Goal: Book appointment/travel/reservation

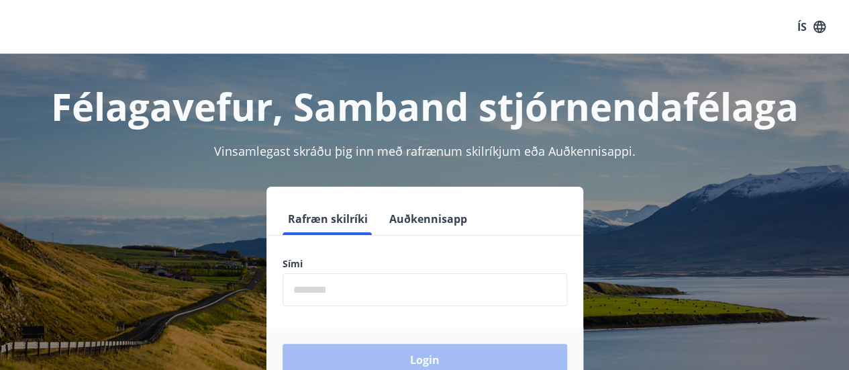
scroll to position [60, 0]
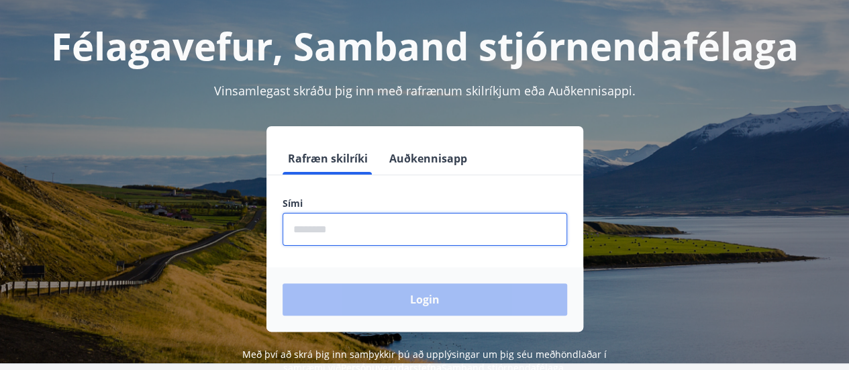
click at [373, 213] on input "phone" at bounding box center [424, 229] width 284 height 33
click at [360, 234] on input "phone" at bounding box center [424, 229] width 284 height 33
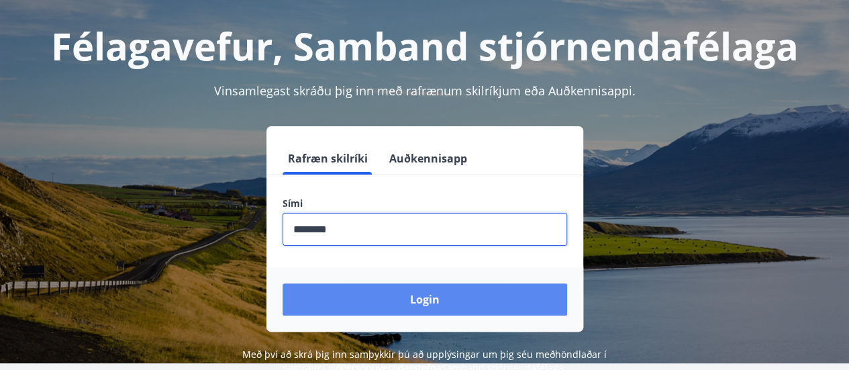
type input "********"
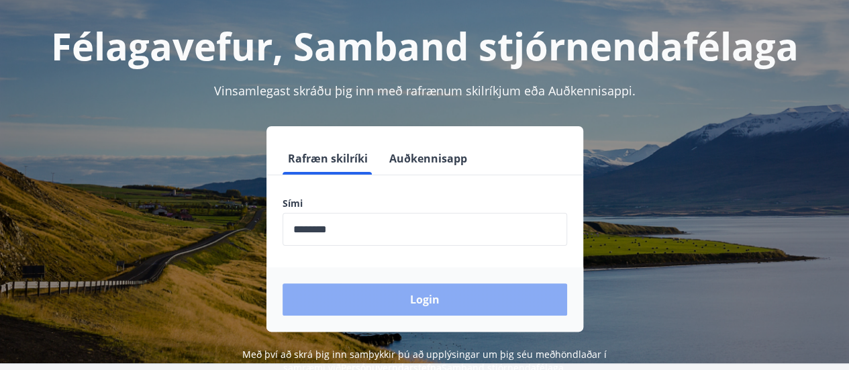
click at [408, 293] on button "Login" at bounding box center [424, 299] width 284 height 32
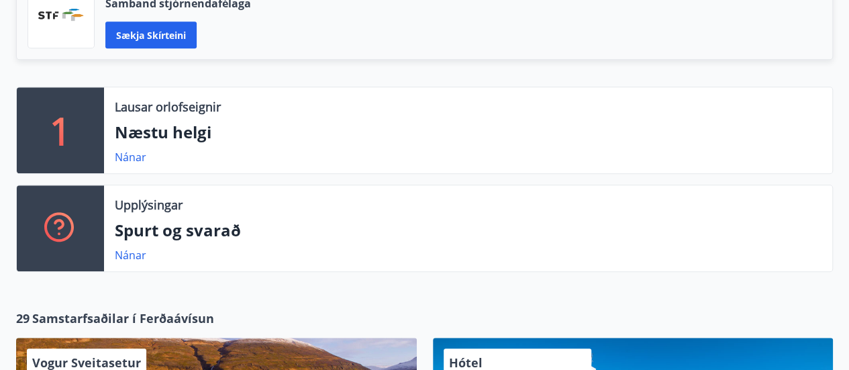
scroll to position [401, 0]
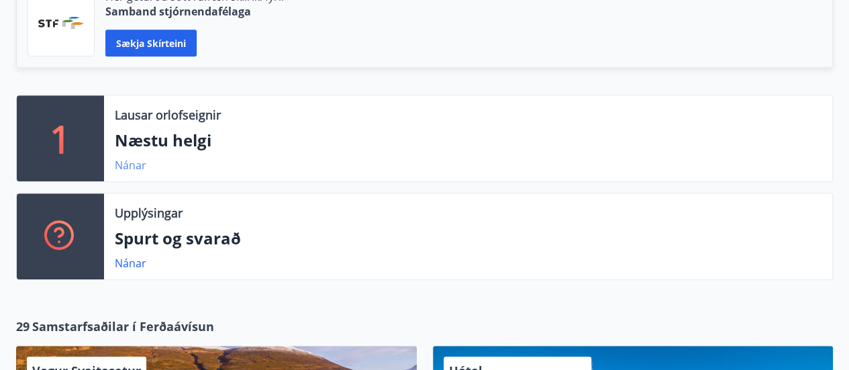
click at [121, 162] on link "Nánar" at bounding box center [131, 165] width 32 height 15
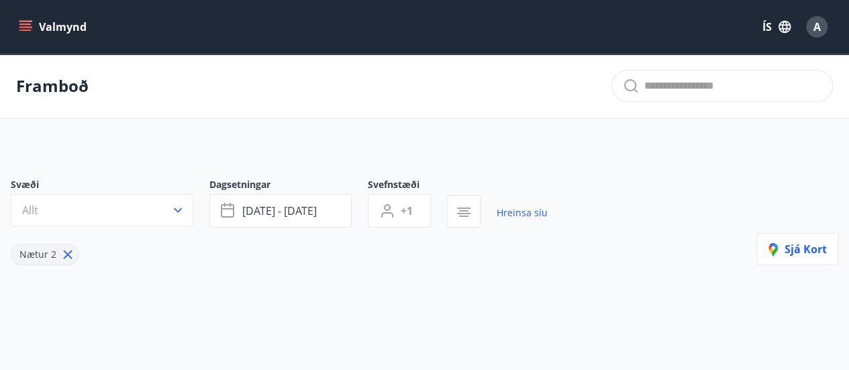
type input "*"
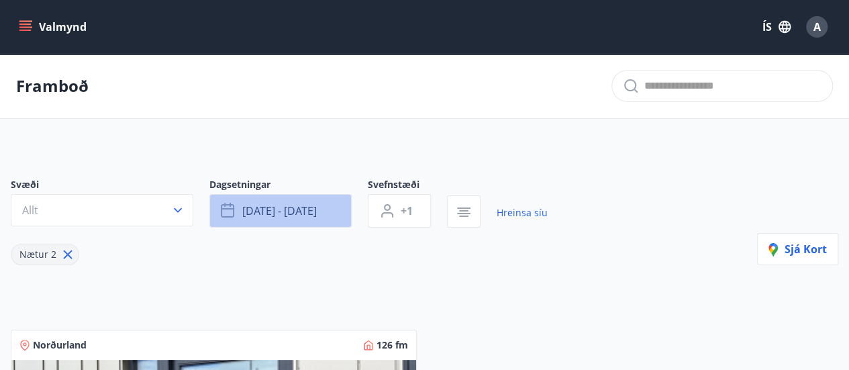
click at [286, 202] on button "sep 26 - sep 29" at bounding box center [280, 211] width 142 height 34
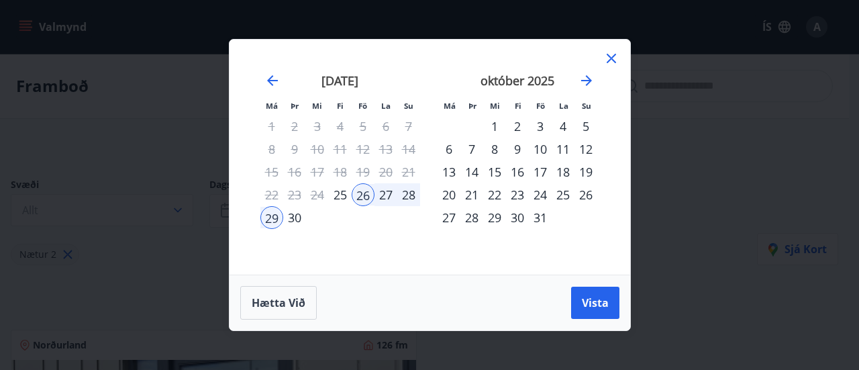
click at [538, 194] on div "24" at bounding box center [540, 194] width 23 height 23
click at [468, 217] on div "28" at bounding box center [471, 217] width 23 height 23
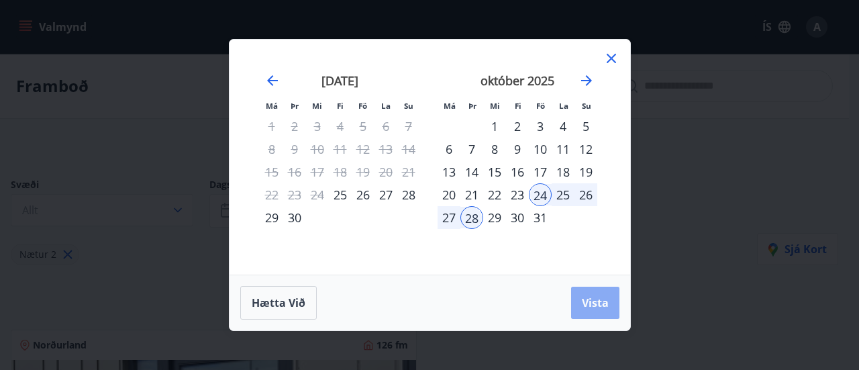
click at [598, 303] on span "Vista" at bounding box center [595, 302] width 27 height 15
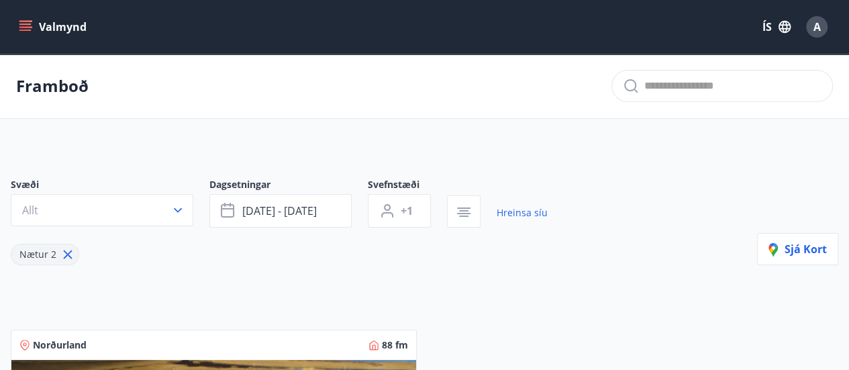
drag, startPoint x: 840, startPoint y: 116, endPoint x: 858, endPoint y: 115, distance: 18.1
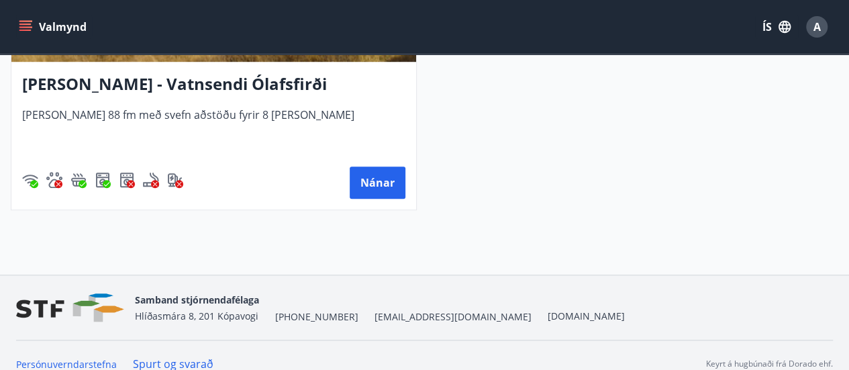
scroll to position [471, 0]
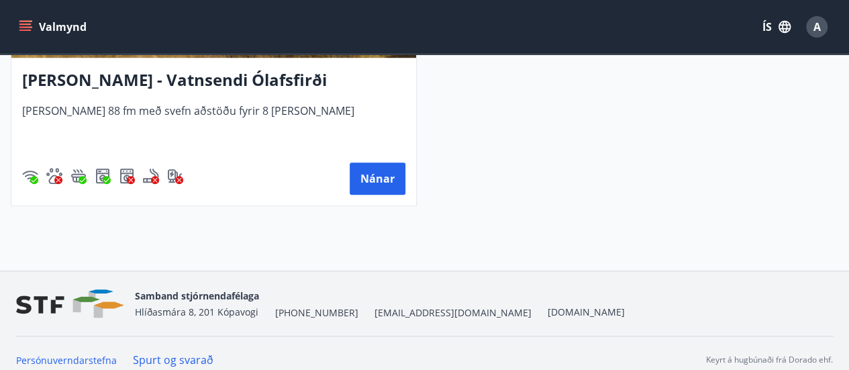
drag, startPoint x: 847, startPoint y: 220, endPoint x: 849, endPoint y: 211, distance: 9.1
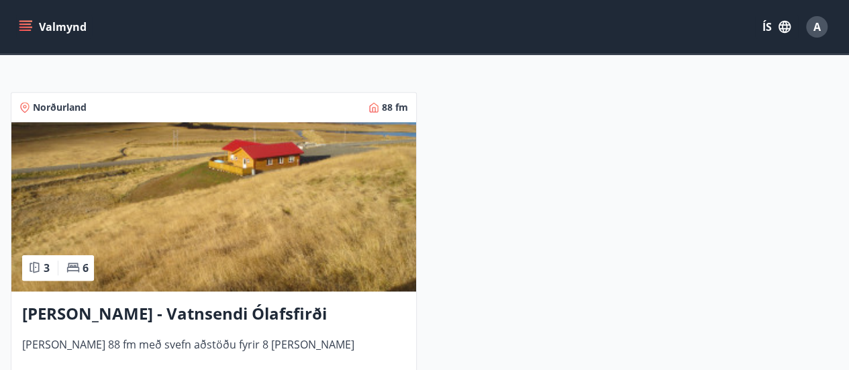
scroll to position [236, 0]
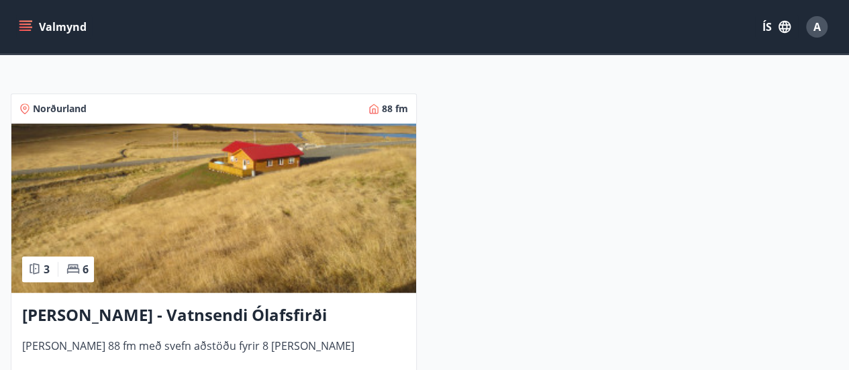
click at [347, 171] on img at bounding box center [213, 207] width 405 height 169
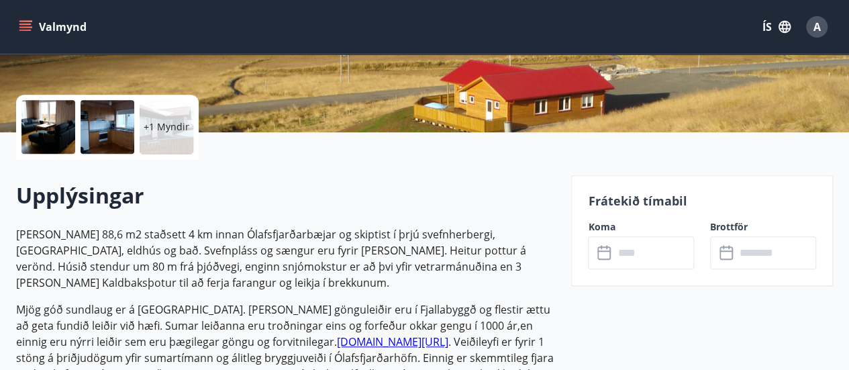
scroll to position [274, 0]
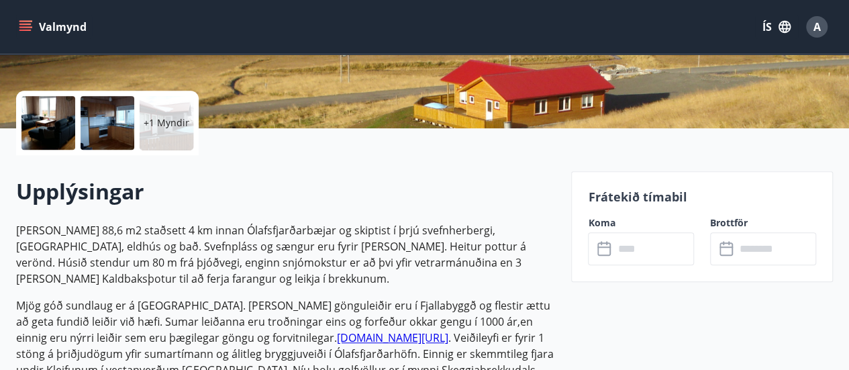
click at [609, 223] on label "Koma" at bounding box center [641, 222] width 106 height 13
click at [621, 237] on input "text" at bounding box center [653, 248] width 80 height 33
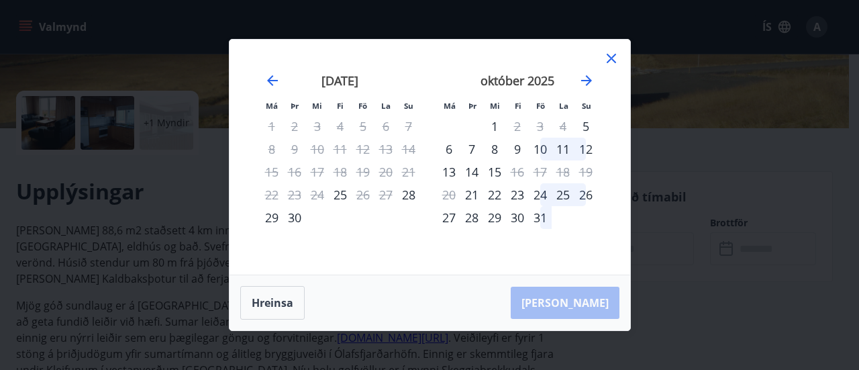
click at [539, 195] on div "24" at bounding box center [540, 194] width 23 height 23
click at [474, 219] on div "28" at bounding box center [471, 217] width 23 height 23
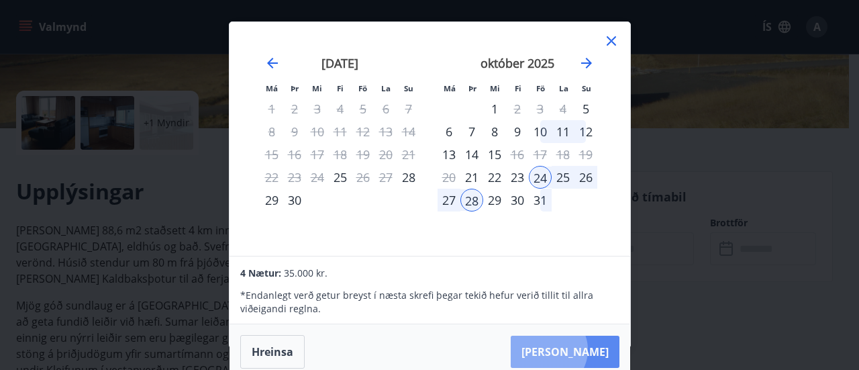
click at [589, 349] on button "Taka Frá" at bounding box center [565, 351] width 109 height 32
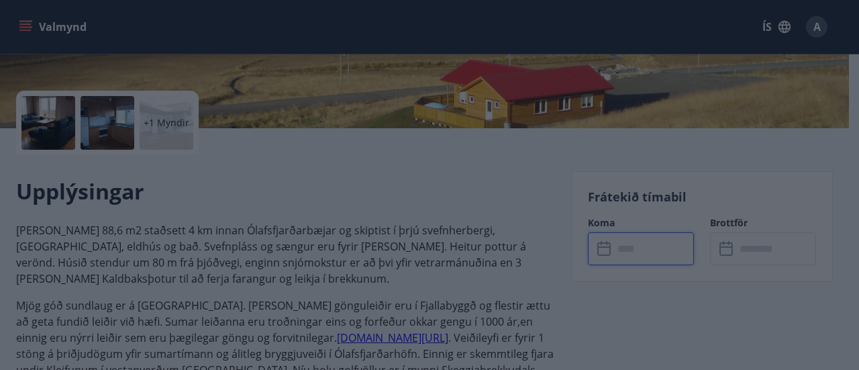
type input "******"
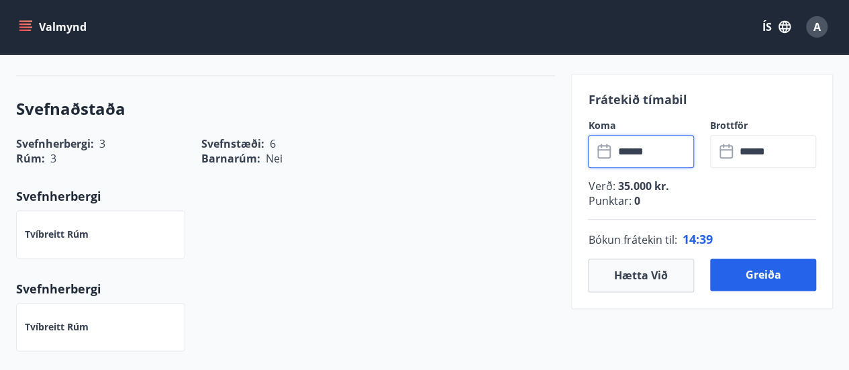
scroll to position [772, 0]
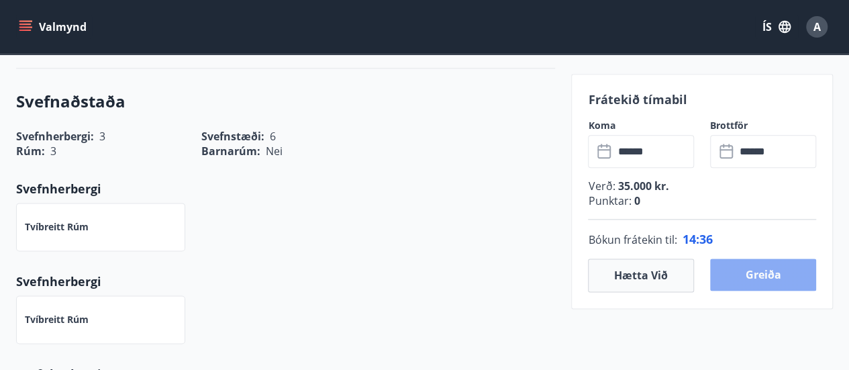
click at [775, 273] on button "Greiða" at bounding box center [763, 274] width 106 height 32
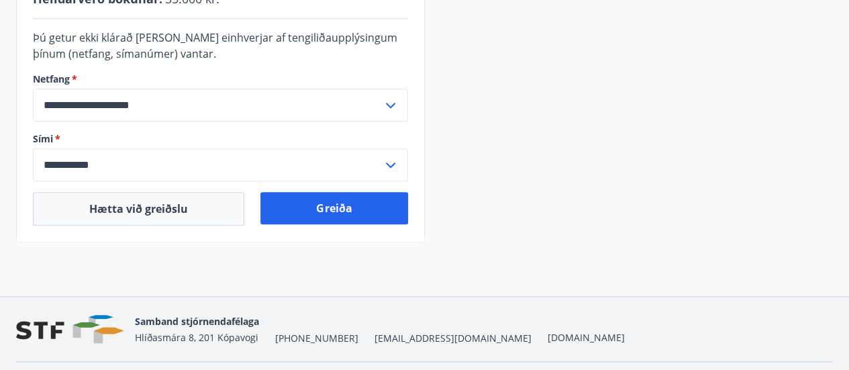
scroll to position [530, 0]
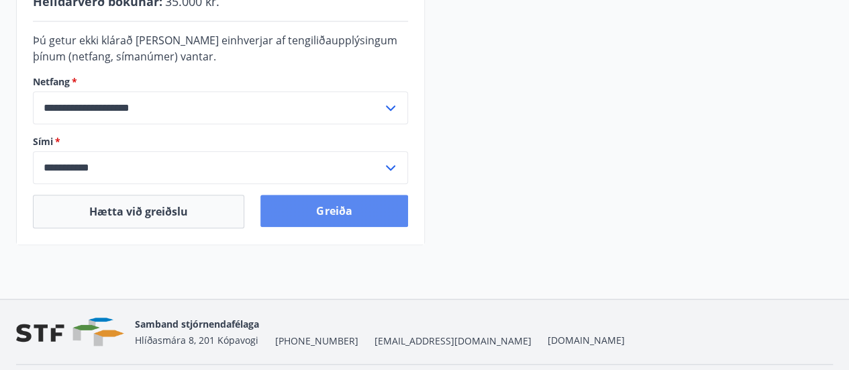
click at [346, 199] on button "Greiða" at bounding box center [333, 211] width 147 height 32
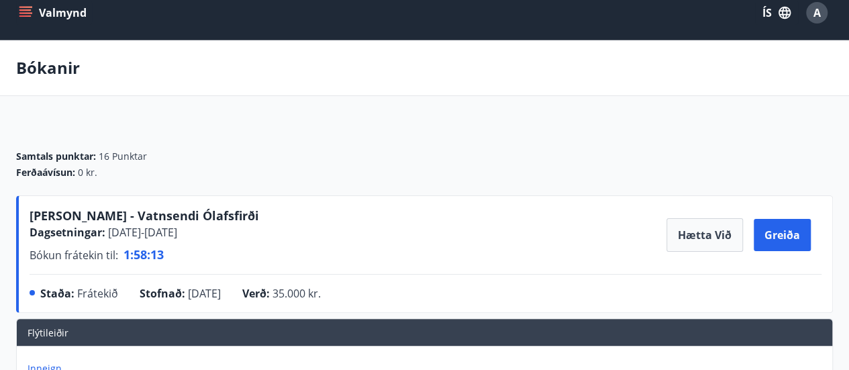
scroll to position [11, 0]
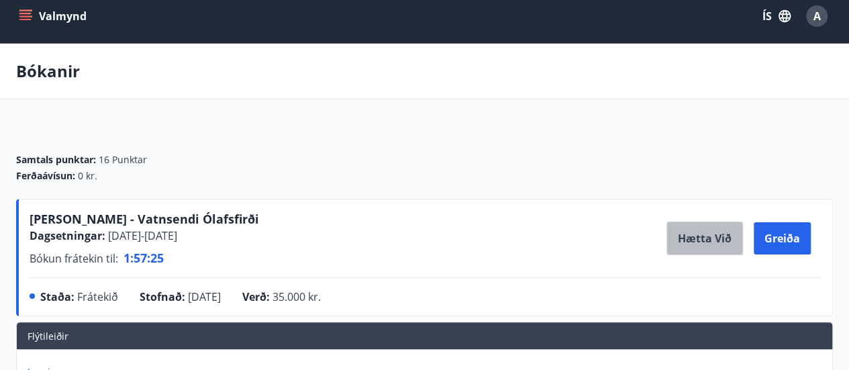
click at [731, 233] on button "Hætta við" at bounding box center [704, 238] width 76 height 34
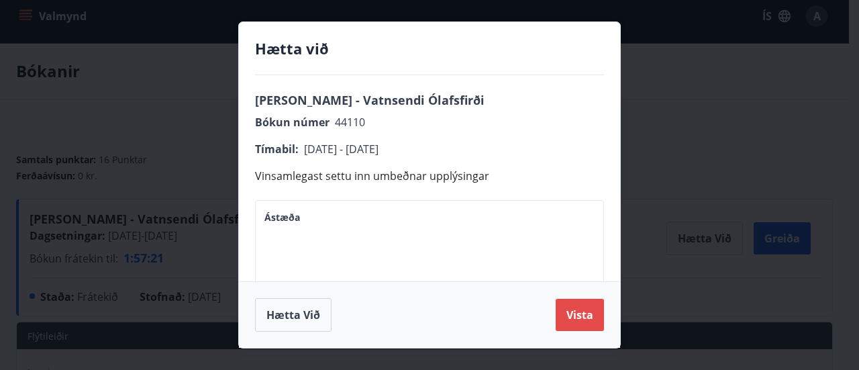
click at [598, 313] on button "Vista" at bounding box center [579, 315] width 48 height 32
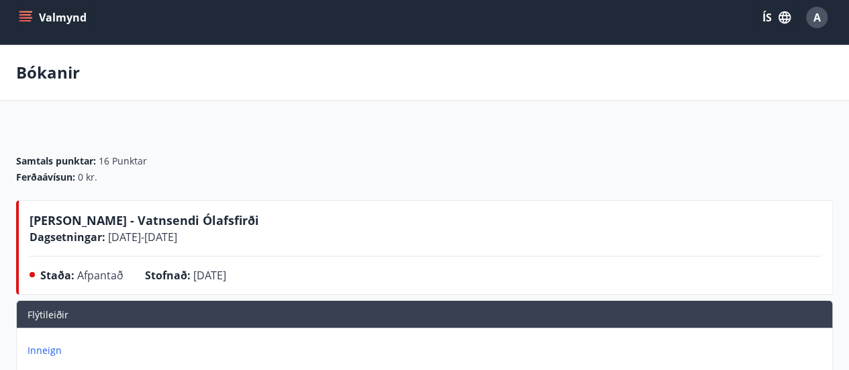
scroll to position [0, 0]
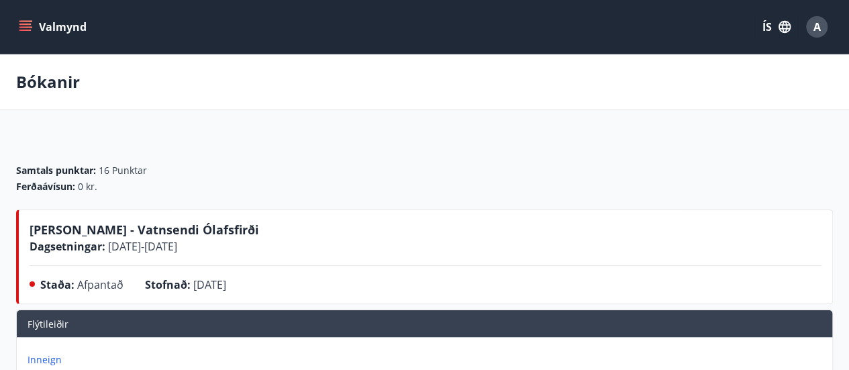
click at [28, 32] on icon "menu" at bounding box center [25, 26] width 13 height 13
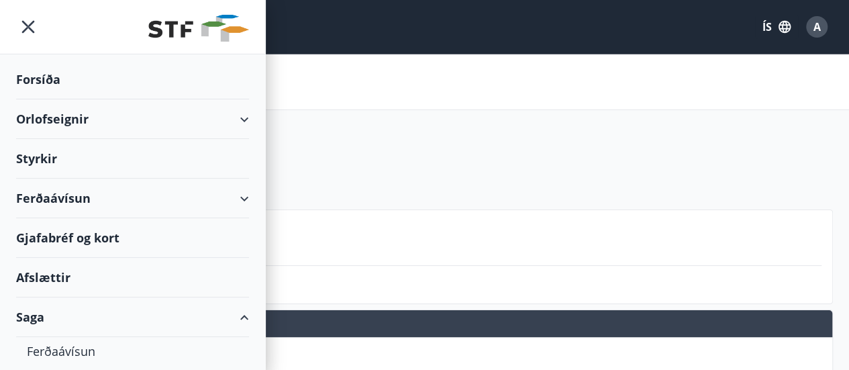
click at [132, 124] on div "Orlofseignir" at bounding box center [132, 119] width 233 height 40
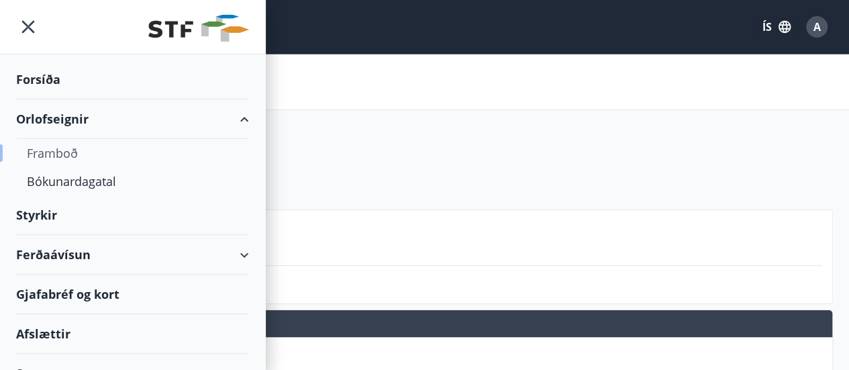
click at [67, 153] on div "Framboð" at bounding box center [132, 153] width 211 height 28
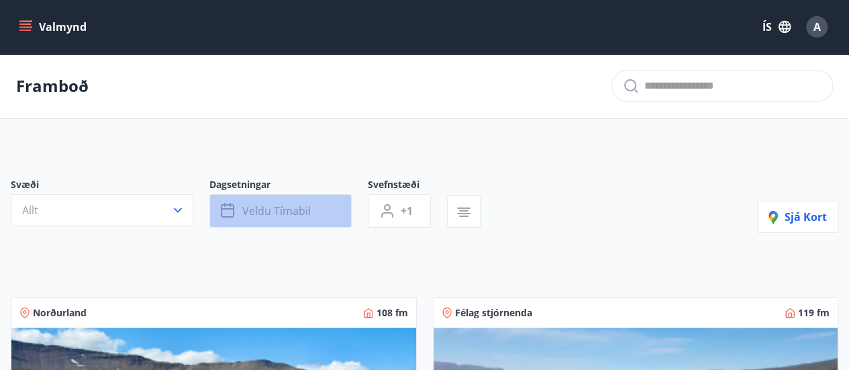
click at [309, 209] on span "Veldu tímabil" at bounding box center [276, 210] width 68 height 15
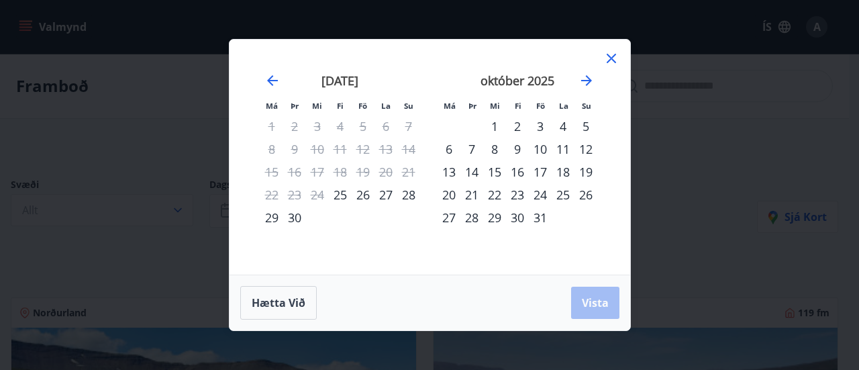
click at [541, 129] on div "3" at bounding box center [540, 126] width 23 height 23
click at [592, 128] on div "5" at bounding box center [585, 126] width 23 height 23
click at [594, 300] on span "Vista" at bounding box center [595, 302] width 27 height 15
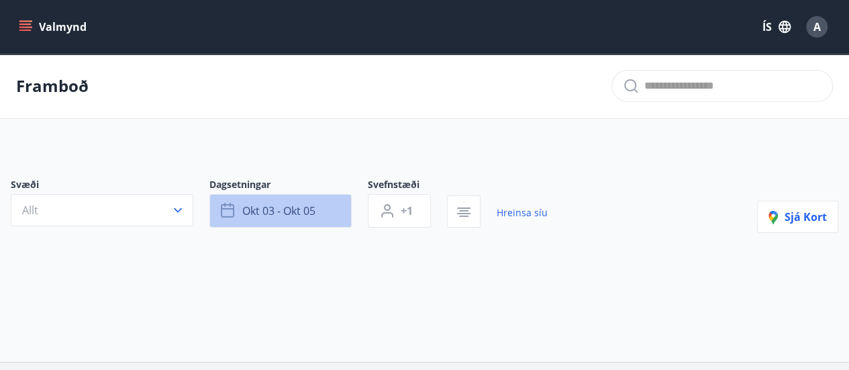
click at [301, 203] on span "okt 03 - okt 05" at bounding box center [278, 210] width 73 height 15
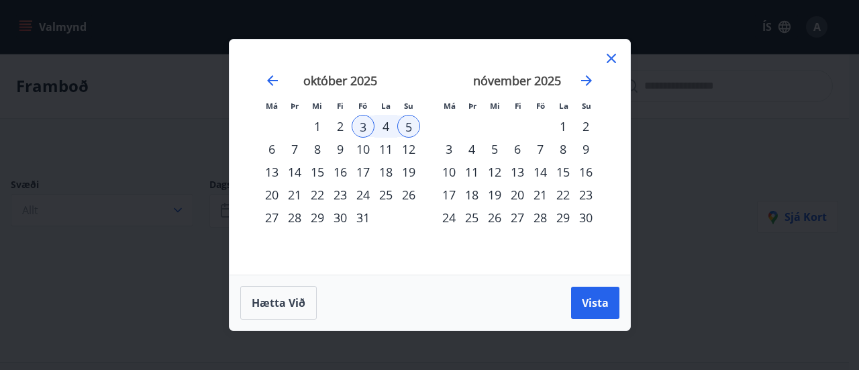
click at [366, 172] on div "17" at bounding box center [363, 171] width 23 height 23
click at [416, 173] on div "19" at bounding box center [408, 171] width 23 height 23
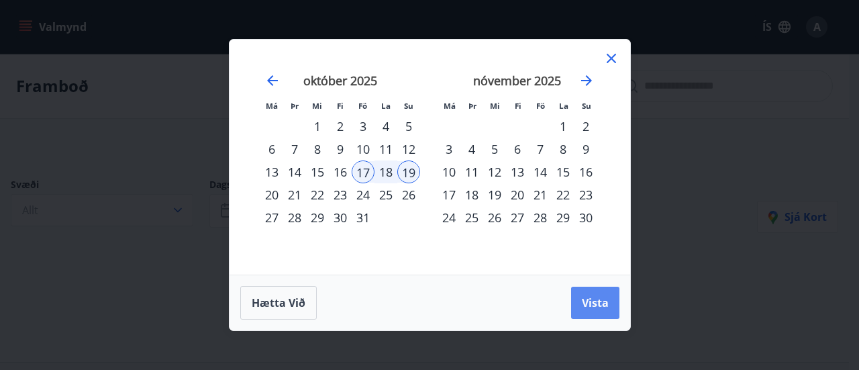
click at [596, 304] on span "Vista" at bounding box center [595, 302] width 27 height 15
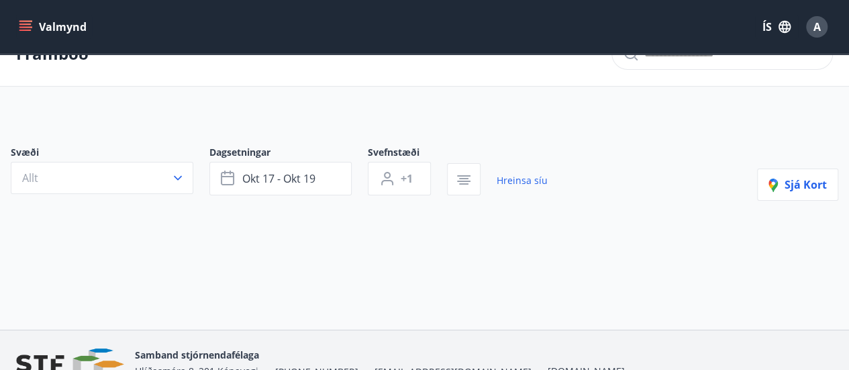
scroll to position [27, 0]
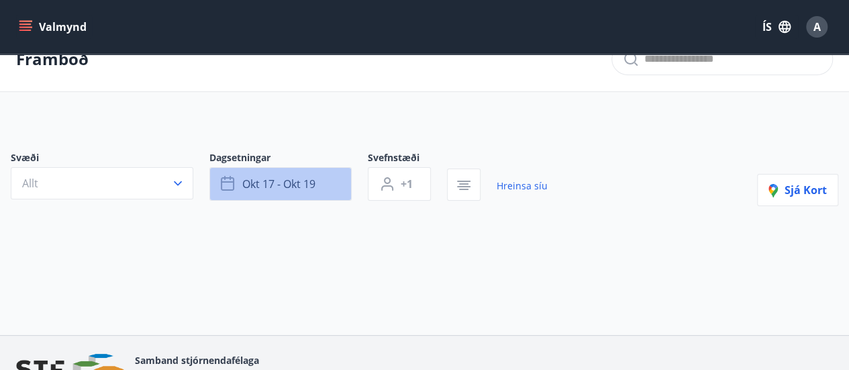
click at [308, 183] on span "okt 17 - okt 19" at bounding box center [278, 183] width 73 height 15
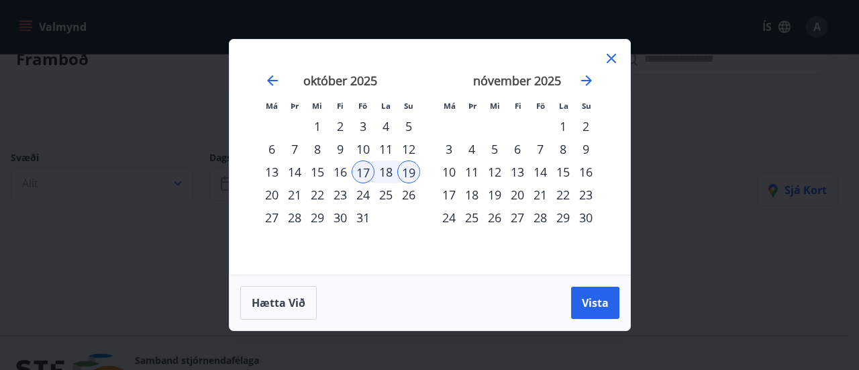
click at [366, 192] on div "24" at bounding box center [363, 194] width 23 height 23
click at [402, 194] on div "26" at bounding box center [408, 194] width 23 height 23
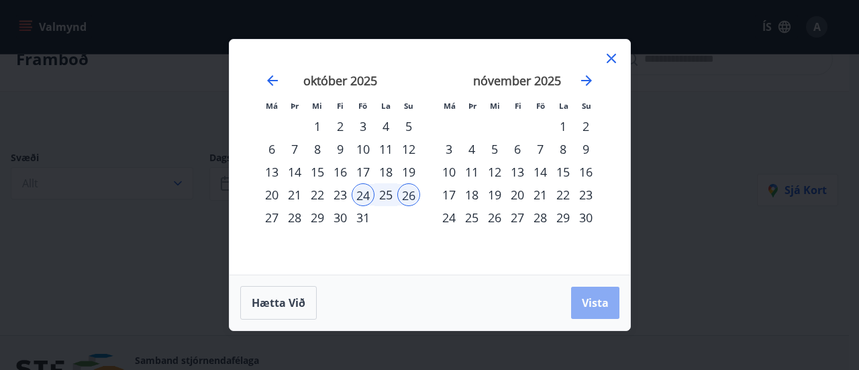
click at [572, 304] on button "Vista" at bounding box center [595, 302] width 48 height 32
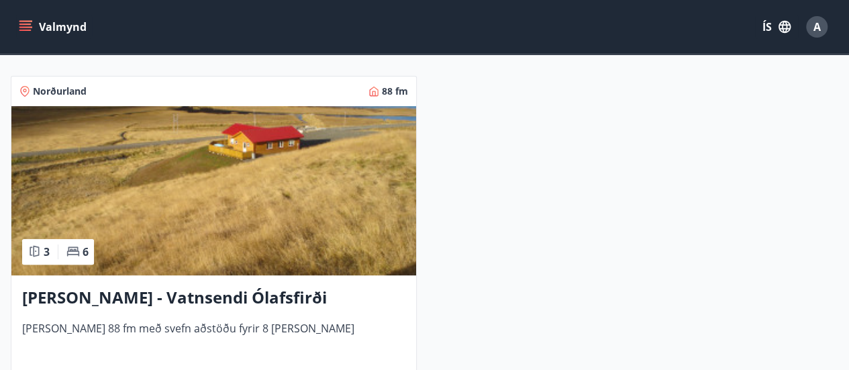
scroll to position [226, 0]
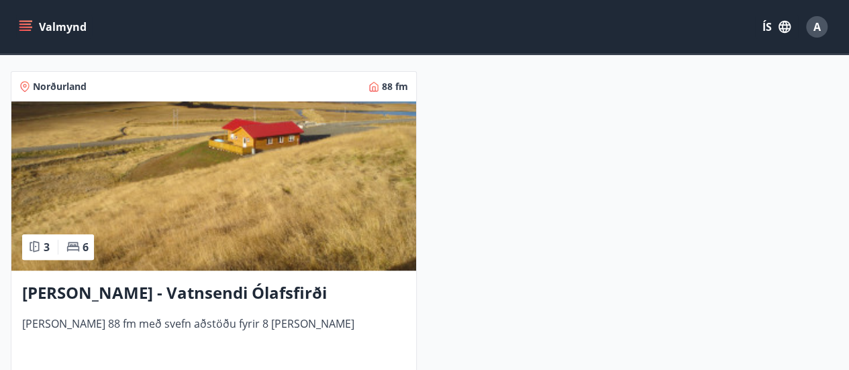
click at [135, 290] on h3 "[PERSON_NAME] - Vatnsendi Ólafsfirði" at bounding box center [213, 293] width 383 height 24
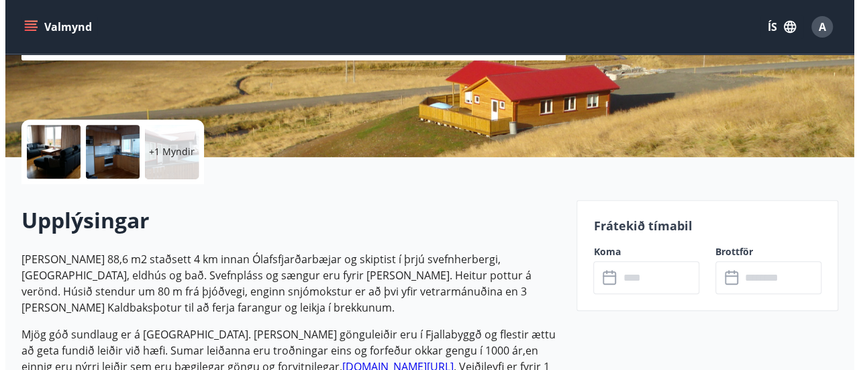
scroll to position [250, 0]
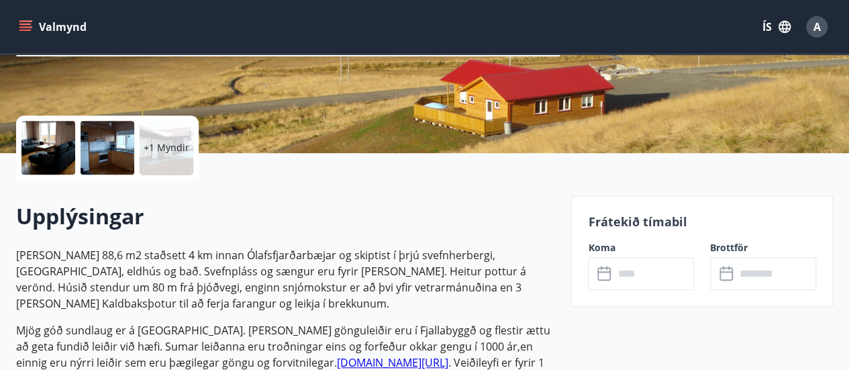
click at [62, 150] on div at bounding box center [48, 148] width 54 height 54
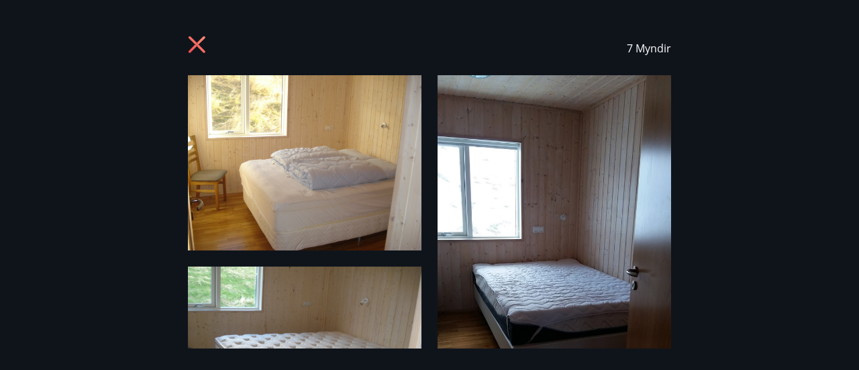
click at [727, 271] on div "7 Myndir" at bounding box center [429, 184] width 859 height 327
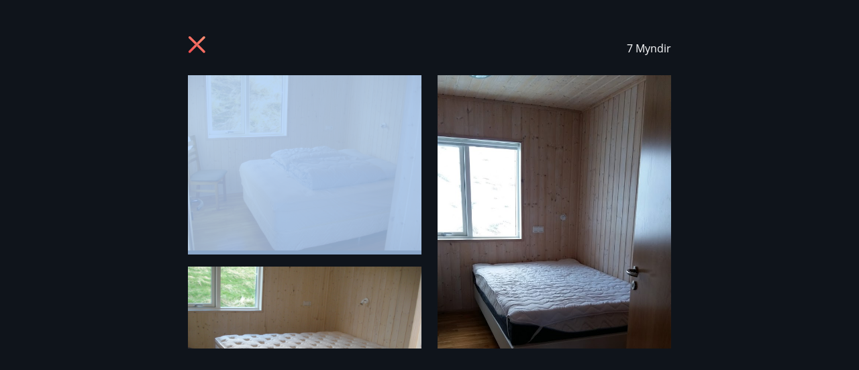
click at [727, 271] on div "7 Myndir" at bounding box center [429, 184] width 859 height 327
click at [394, 211] on img at bounding box center [304, 162] width 233 height 175
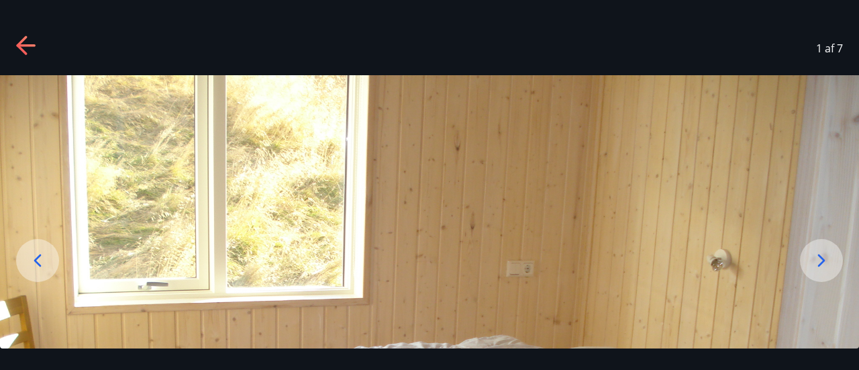
click at [830, 248] on div at bounding box center [821, 260] width 43 height 43
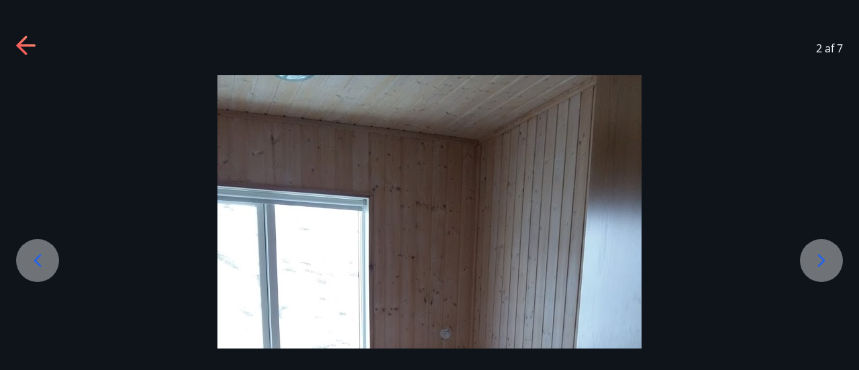
click at [830, 248] on div at bounding box center [821, 260] width 43 height 43
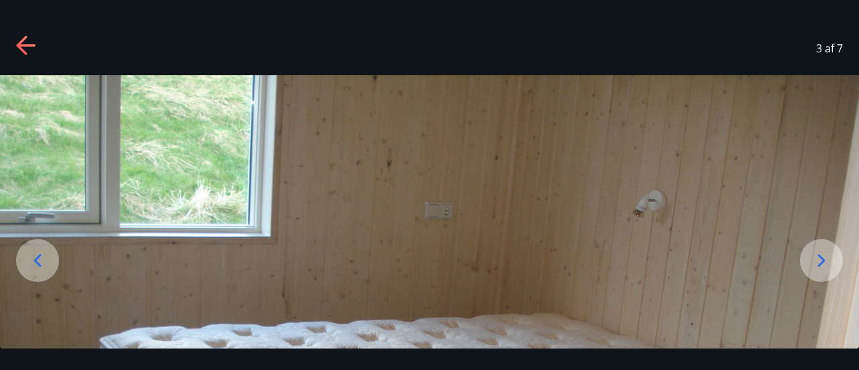
click at [830, 248] on div at bounding box center [821, 260] width 43 height 43
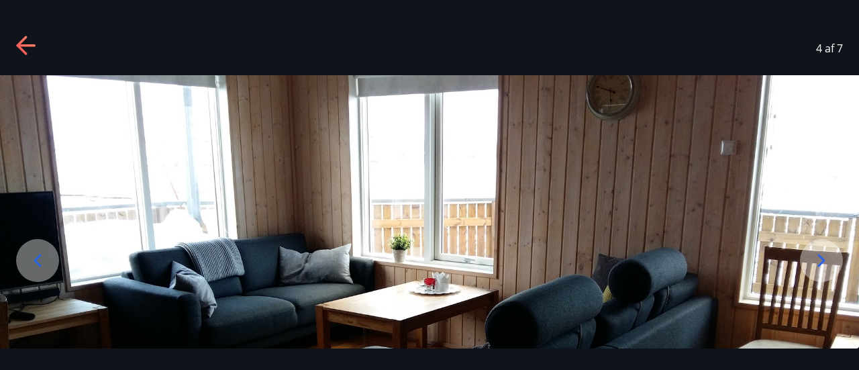
click at [830, 248] on div at bounding box center [821, 260] width 43 height 43
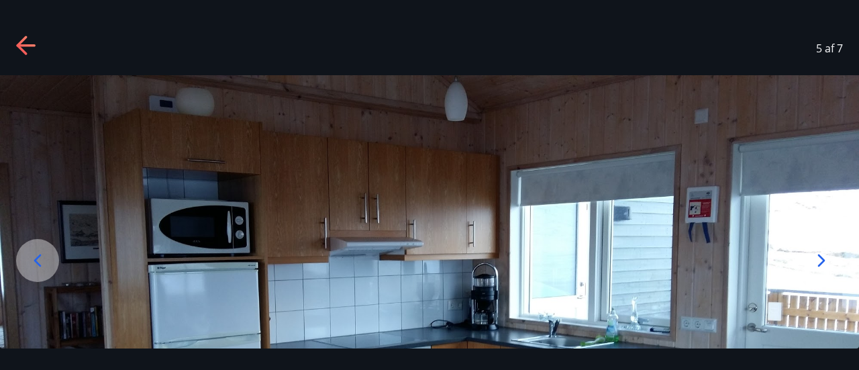
drag, startPoint x: 806, startPoint y: 65, endPoint x: 794, endPoint y: -29, distance: 94.6
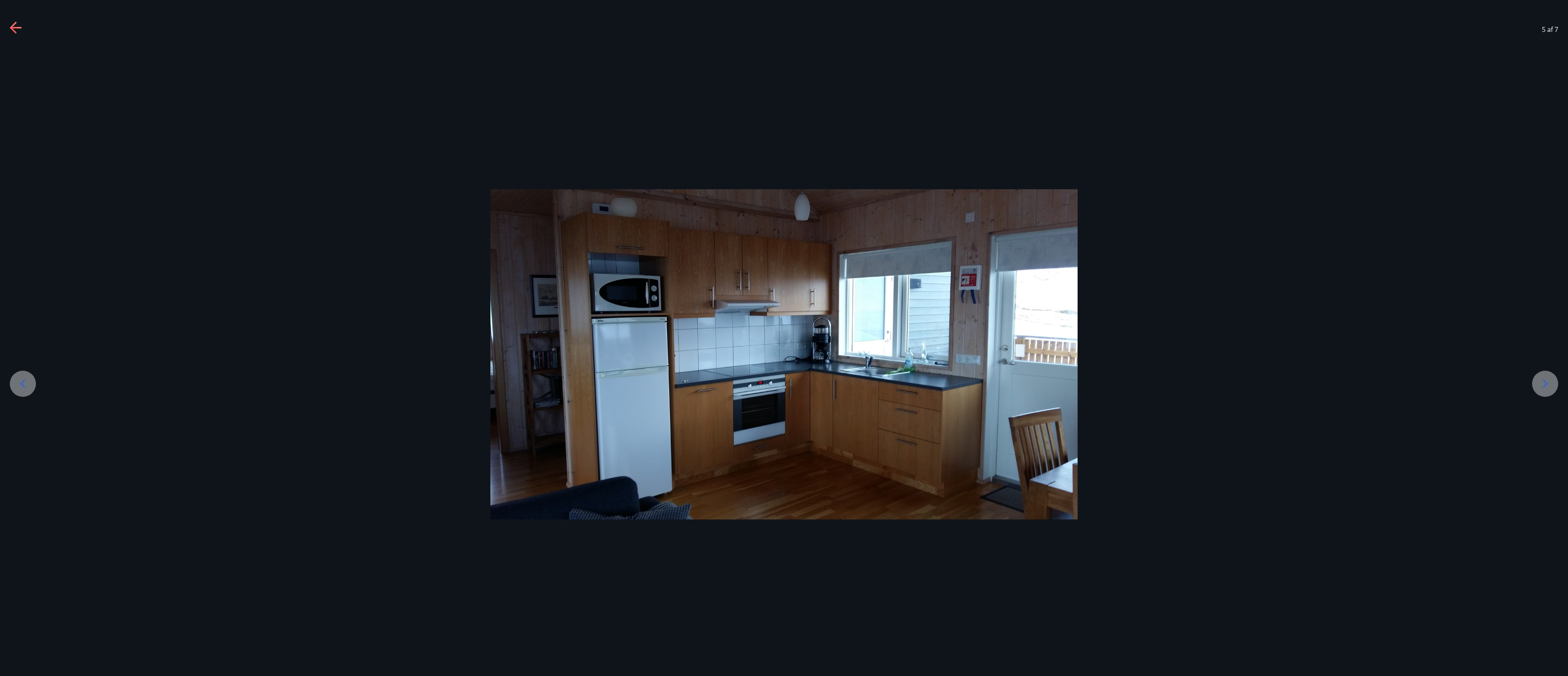
drag, startPoint x: 483, startPoint y: -18, endPoint x: 934, endPoint y: 29, distance: 453.4
click at [522, 29] on div "5 af 7" at bounding box center [784, 29] width 1568 height 33
click at [522, 225] on icon at bounding box center [1545, 383] width 13 height 13
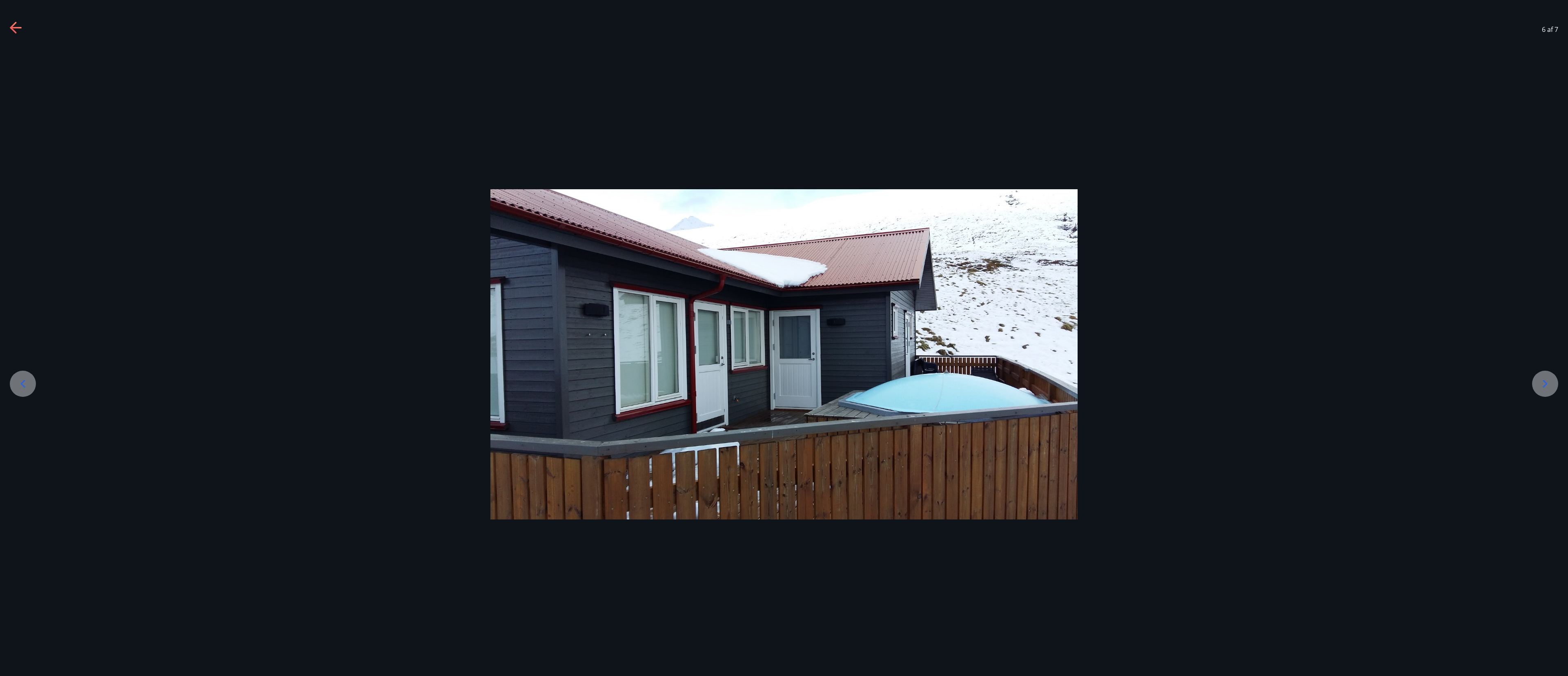
click at [522, 225] on icon at bounding box center [1545, 383] width 13 height 13
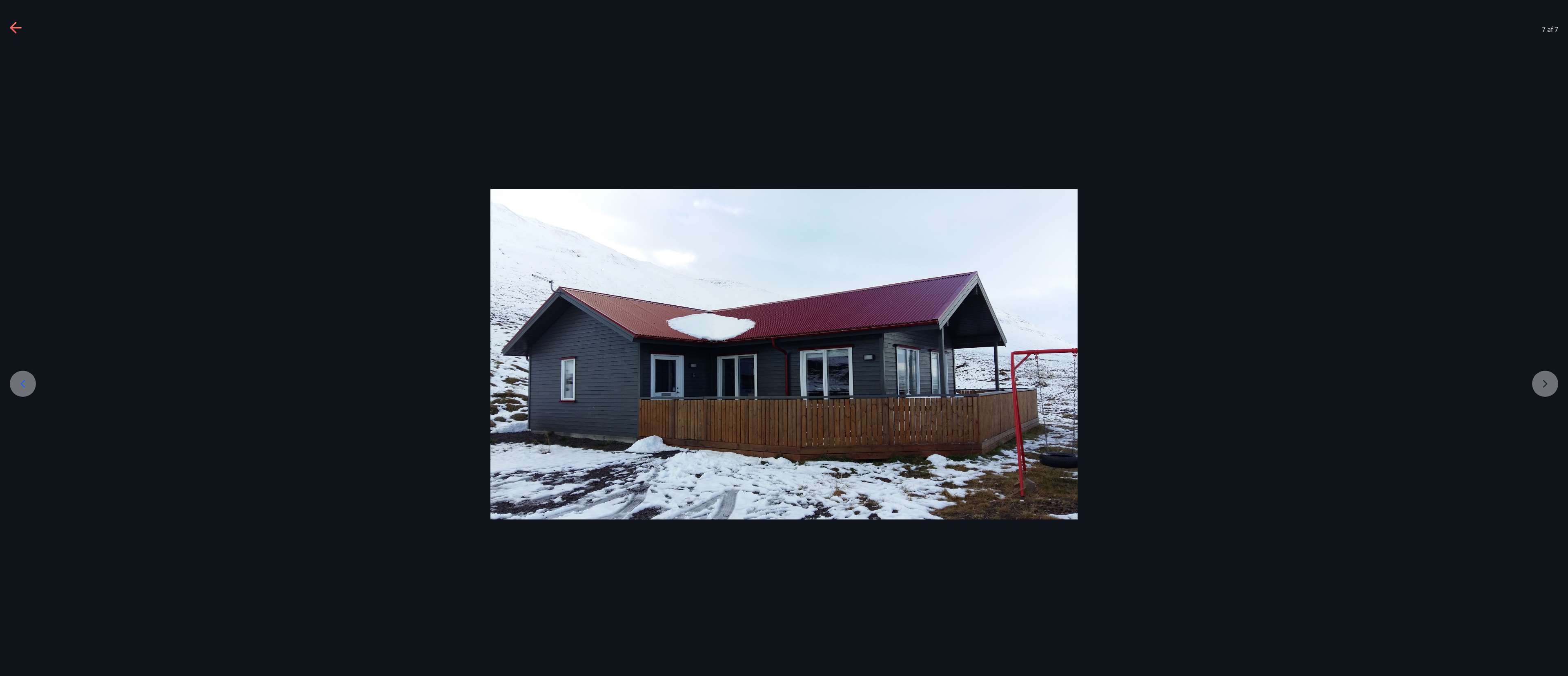
click at [522, 225] on div at bounding box center [784, 354] width 1568 height 331
click at [19, 225] on div at bounding box center [23, 383] width 26 height 26
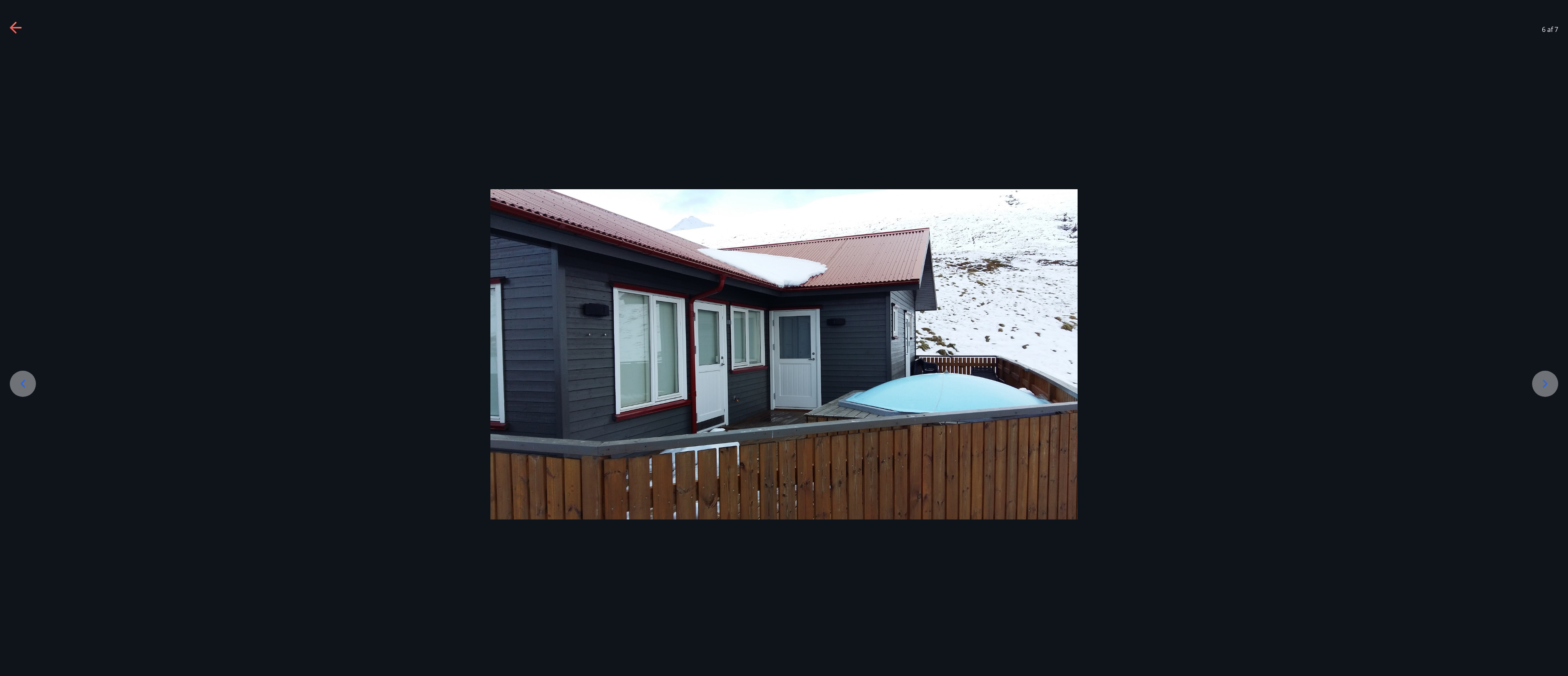
click at [19, 225] on icon at bounding box center [23, 383] width 13 height 13
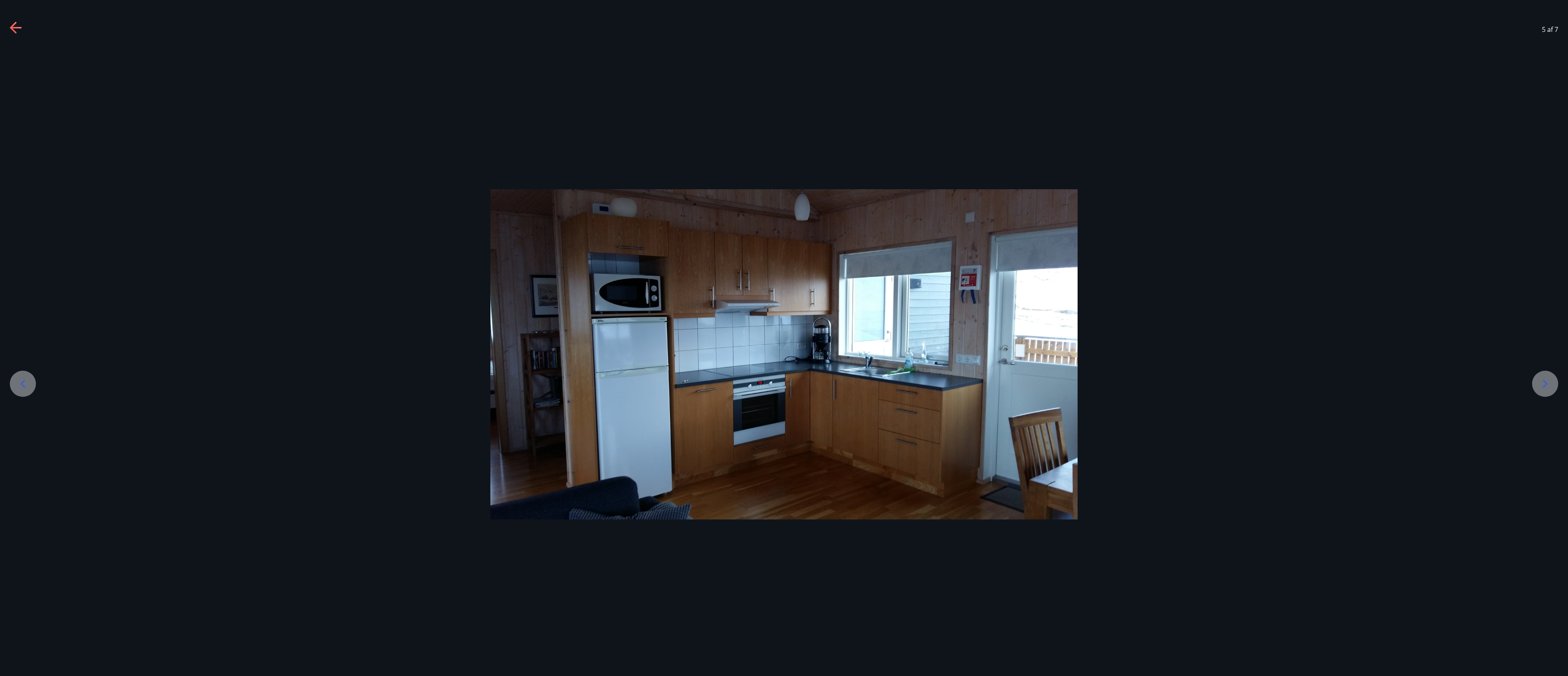
click at [19, 225] on icon at bounding box center [23, 383] width 13 height 13
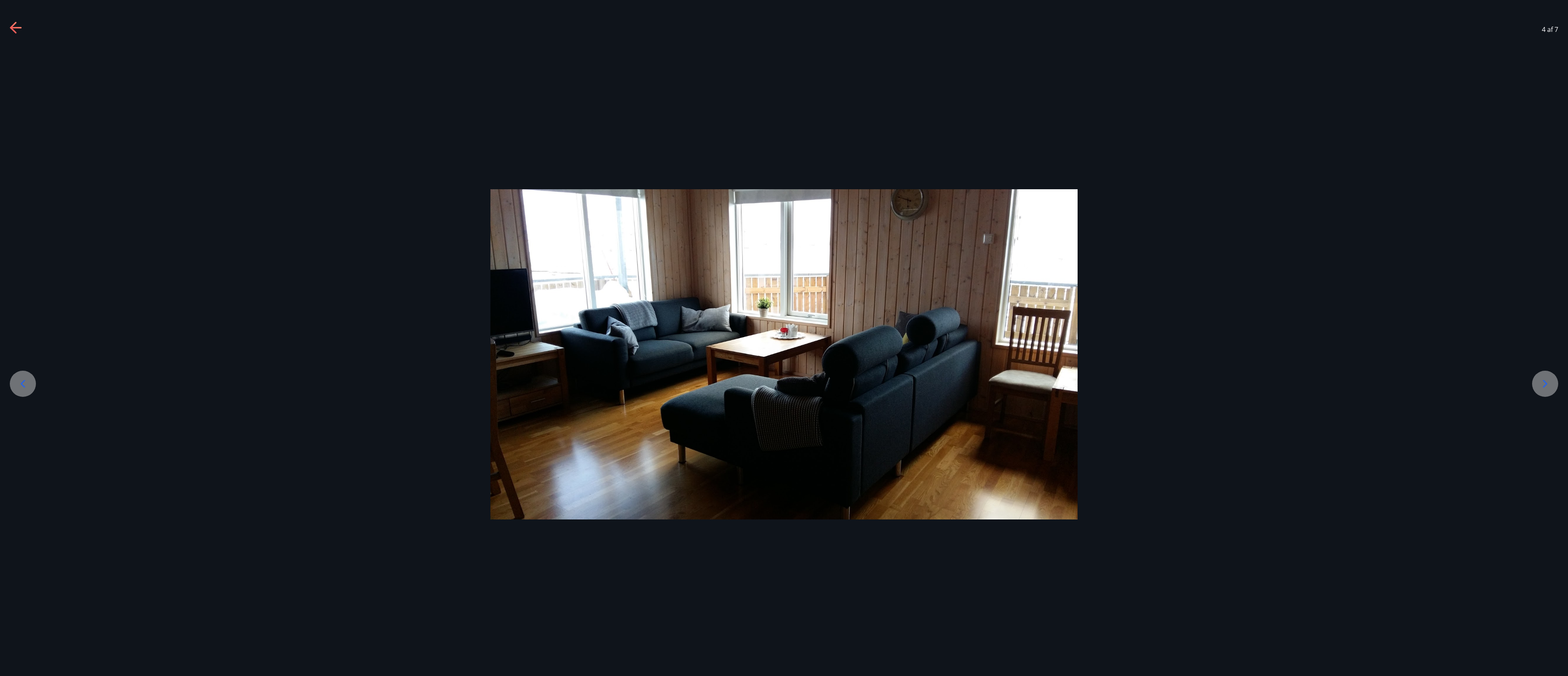
click at [19, 225] on icon at bounding box center [23, 383] width 13 height 13
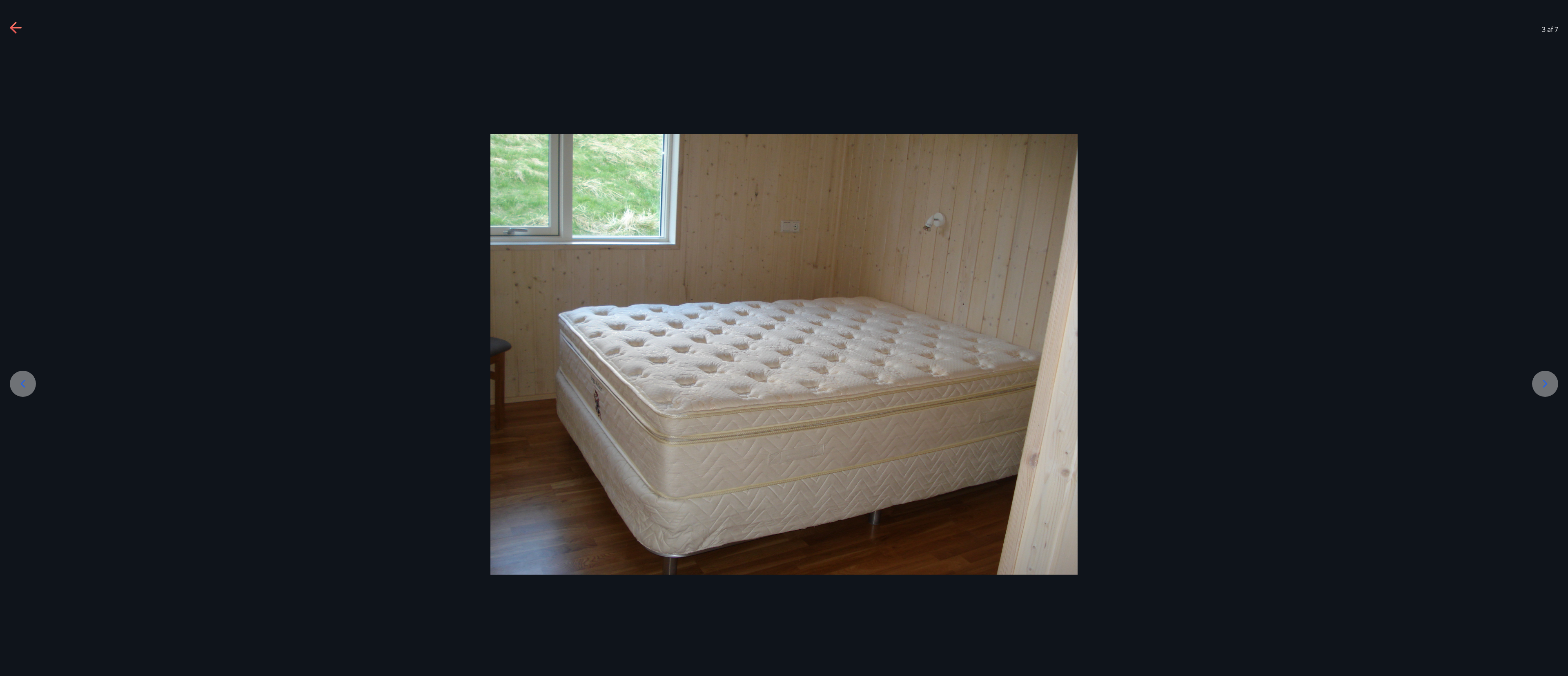
click at [19, 225] on icon at bounding box center [23, 383] width 13 height 13
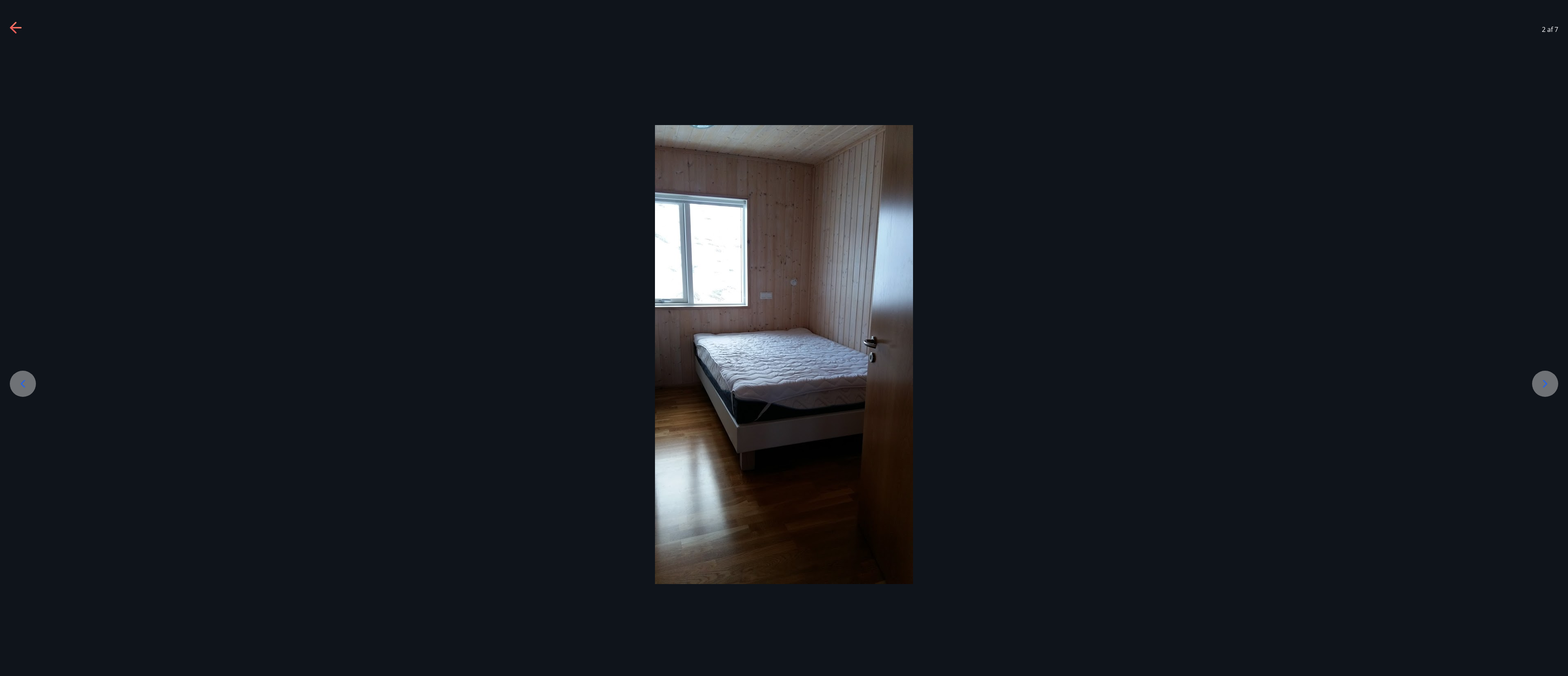
click at [19, 225] on icon at bounding box center [23, 383] width 13 height 13
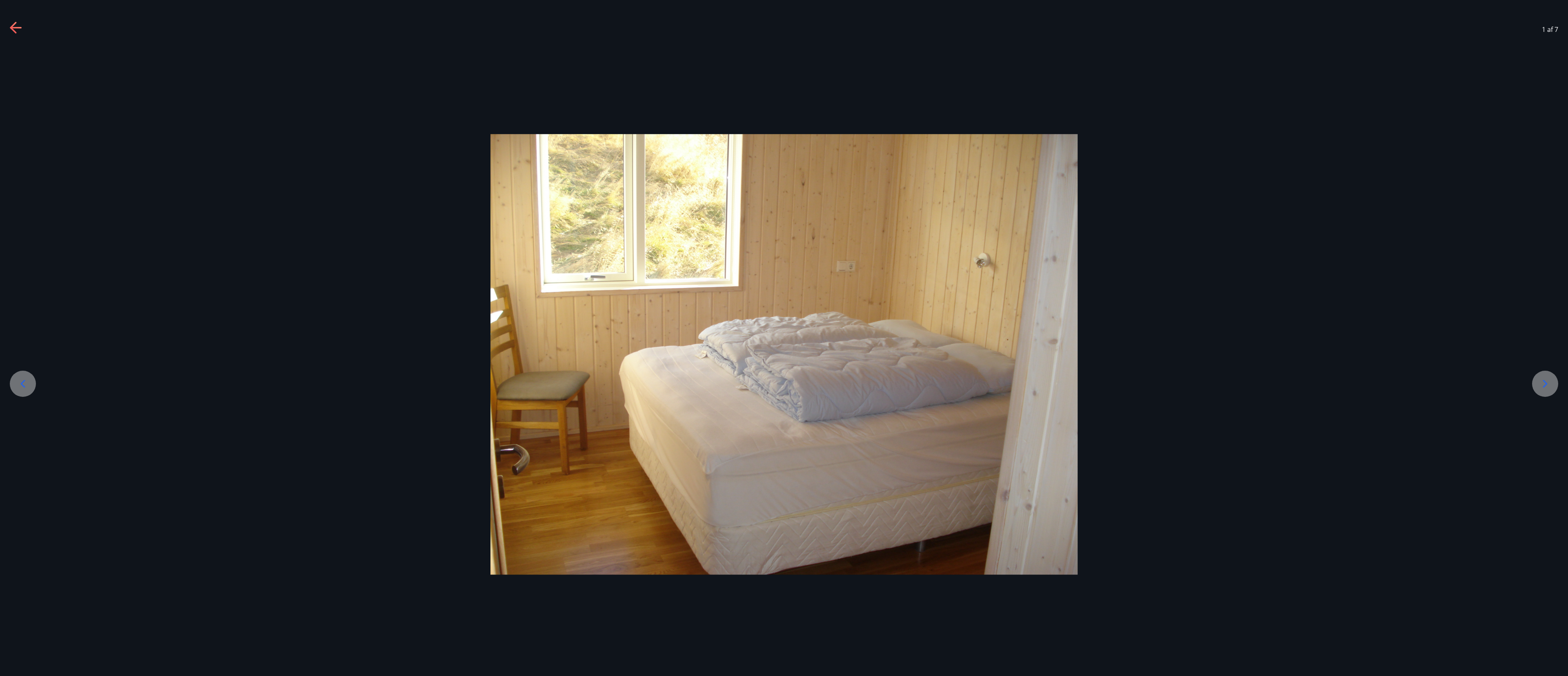
click at [19, 225] on icon at bounding box center [23, 383] width 13 height 13
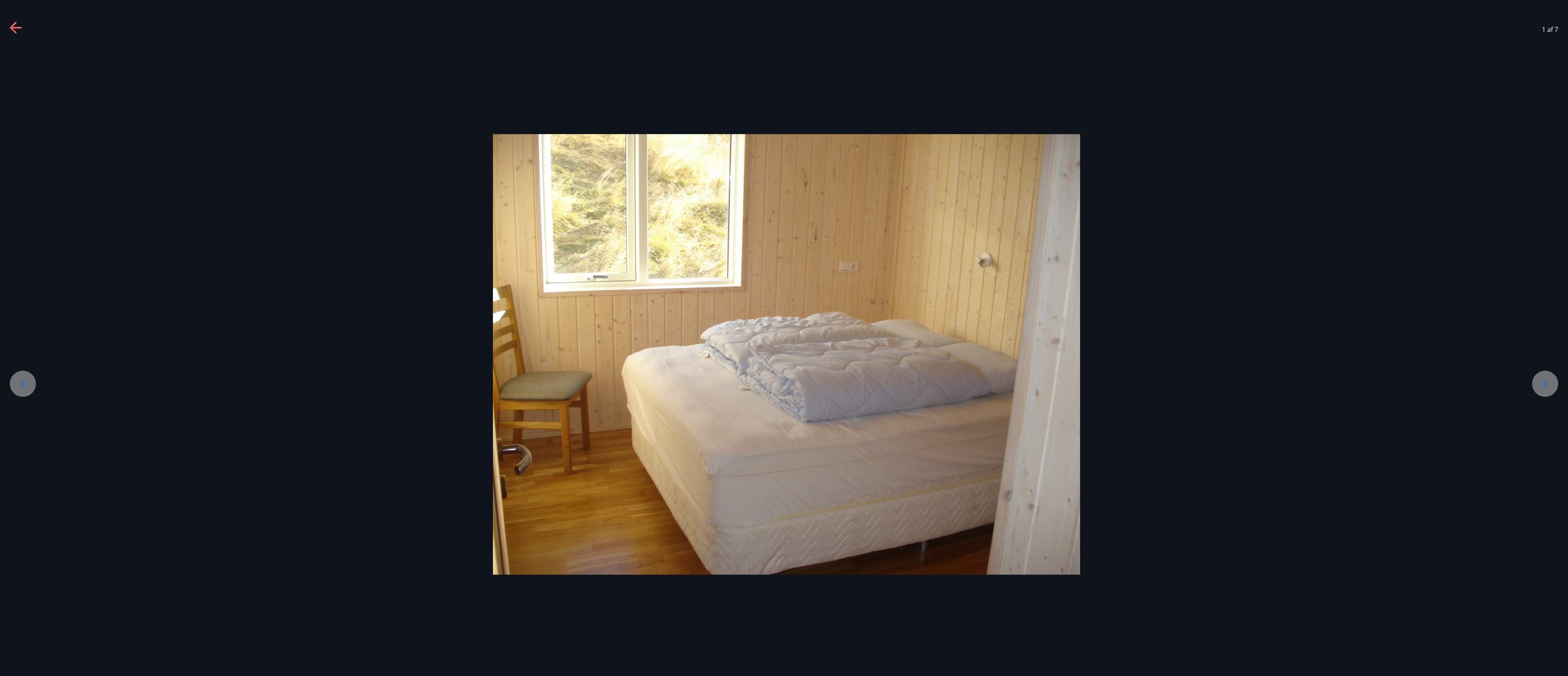
drag, startPoint x: 9, startPoint y: 362, endPoint x: 17, endPoint y: 378, distance: 17.9
click at [17, 225] on div at bounding box center [784, 354] width 1568 height 617
click at [17, 225] on icon at bounding box center [23, 383] width 13 height 13
